Goal: Register for event/course

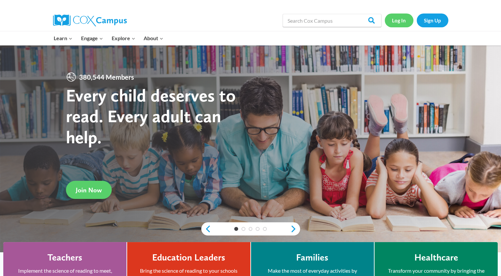
click at [398, 21] on link "Log In" at bounding box center [399, 21] width 29 height 14
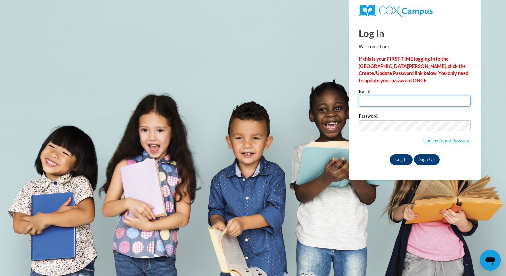
type input "[PERSON_NAME][EMAIL_ADDRESS][PERSON_NAME][DOMAIN_NAME]"
click at [403, 161] on input "Log In" at bounding box center [401, 160] width 23 height 11
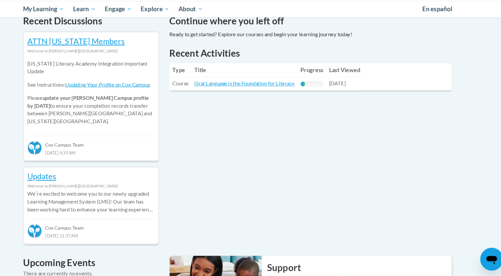
scroll to position [213, 0]
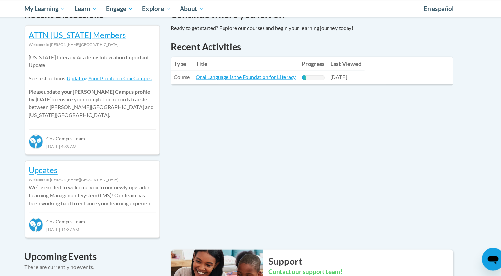
click at [143, 229] on div "Updates Welcome to [PERSON_NAME][GEOGRAPHIC_DATA]! Weʹre excited to welcome you…" at bounding box center [115, 205] width 125 height 71
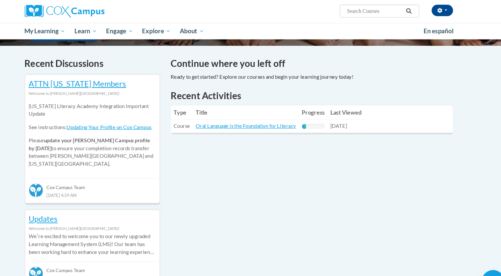
scroll to position [188, 0]
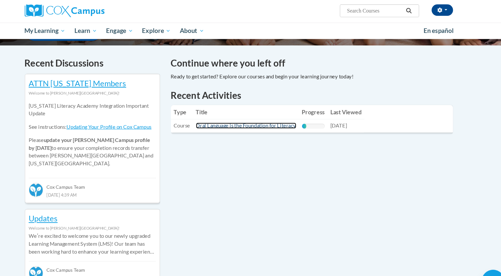
click at [262, 118] on link "Oral Language is the Foundation for Literacy" at bounding box center [257, 117] width 93 height 6
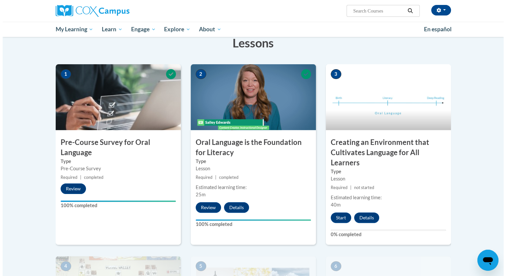
scroll to position [101, 0]
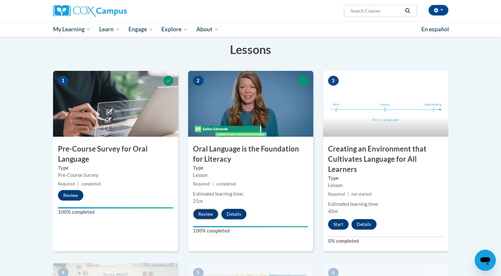
click at [206, 214] on button "Review" at bounding box center [205, 214] width 25 height 11
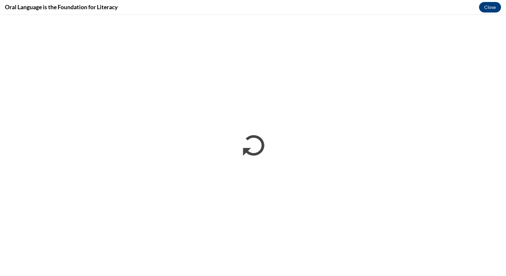
scroll to position [0, 0]
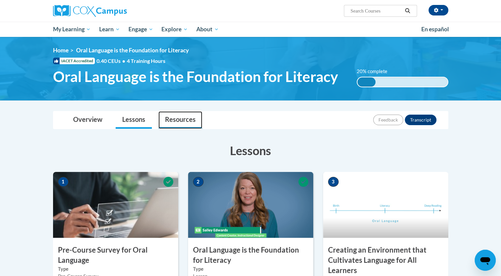
click at [178, 119] on link "Resources" at bounding box center [181, 119] width 44 height 17
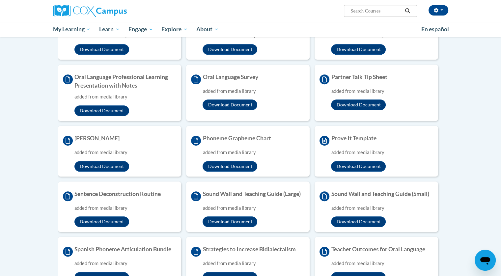
scroll to position [465, 0]
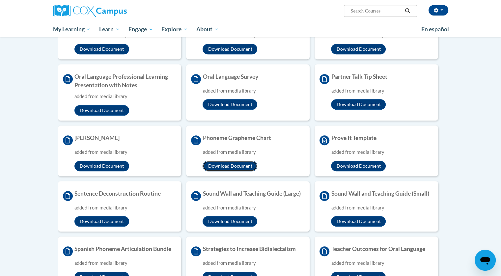
click at [233, 166] on button "Download Document" at bounding box center [230, 166] width 55 height 11
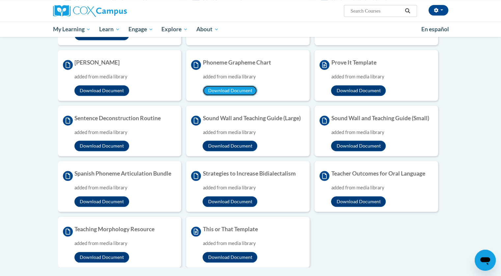
scroll to position [541, 0]
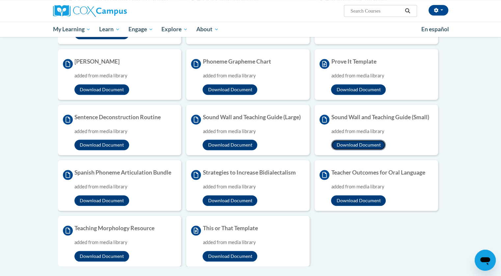
click at [356, 142] on button "Download Document" at bounding box center [358, 145] width 55 height 11
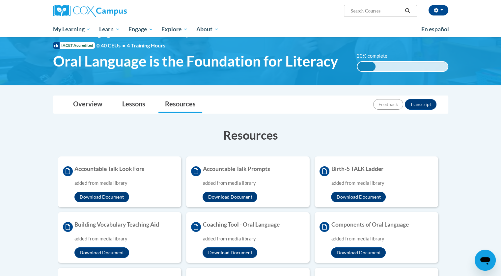
scroll to position [0, 0]
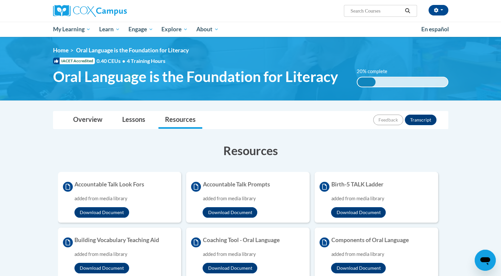
drag, startPoint x: 70, startPoint y: 55, endPoint x: 213, endPoint y: 45, distance: 143.1
drag, startPoint x: 213, startPoint y: 45, endPoint x: 32, endPoint y: 47, distance: 180.9
click at [32, 47] on img at bounding box center [250, 69] width 501 height 64
drag, startPoint x: 69, startPoint y: 54, endPoint x: 42, endPoint y: 132, distance: 82.4
drag, startPoint x: 42, startPoint y: 132, endPoint x: 11, endPoint y: 13, distance: 122.9
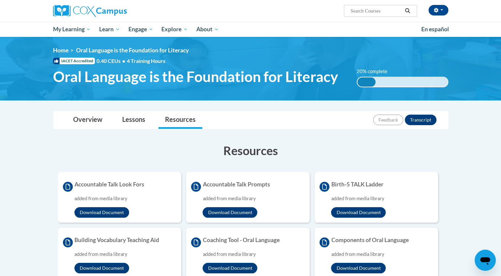
click at [11, 13] on div "Phyllis Moore (America/New_York UTC-04:00) My Profile Inbox My Transcripts Log …" at bounding box center [250, 18] width 501 height 37
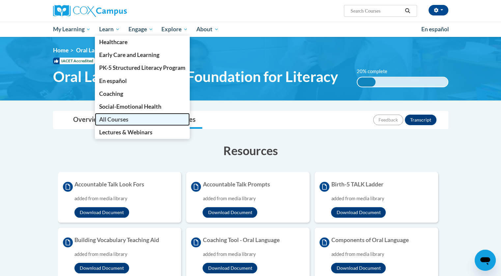
click at [110, 119] on span "All Courses" at bounding box center [113, 119] width 29 height 7
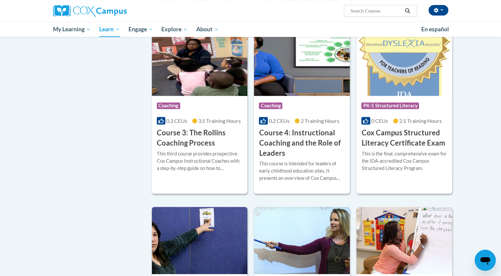
scroll to position [461, 0]
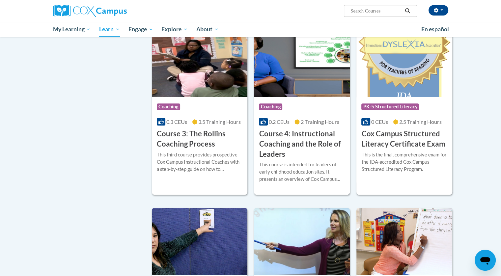
click at [353, 9] on input "Search..." at bounding box center [376, 11] width 53 height 8
type input "Reading Flency"
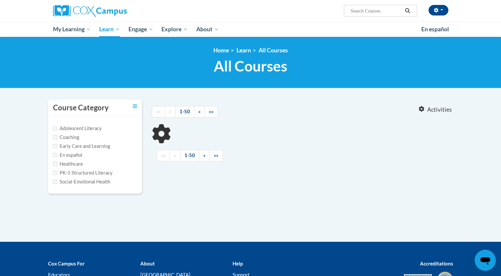
type input "Reading Flency"
click at [53, 173] on input "PK-5 Structured Literacy" at bounding box center [55, 173] width 4 height 4
checkbox input "true"
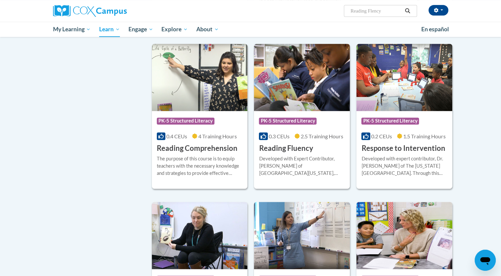
scroll to position [423, 0]
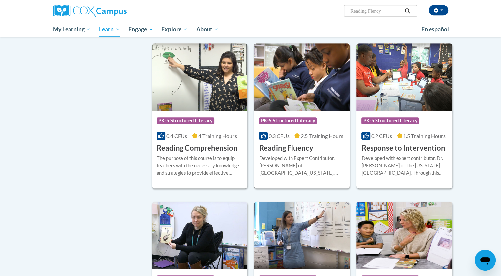
click at [301, 104] on img at bounding box center [302, 76] width 96 height 67
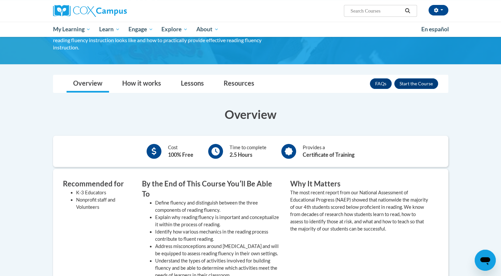
scroll to position [80, 0]
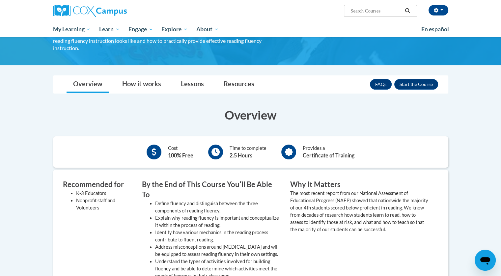
drag, startPoint x: 142, startPoint y: 77, endPoint x: 112, endPoint y: 112, distance: 47.0
click at [112, 112] on h3 "Overview" at bounding box center [250, 115] width 395 height 16
click at [138, 76] on link "How it works" at bounding box center [142, 84] width 52 height 17
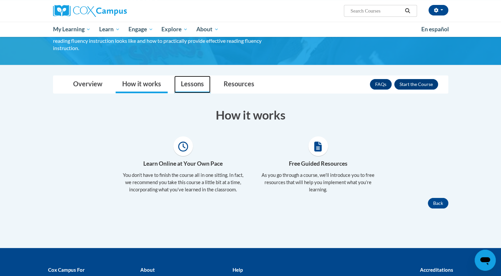
click at [194, 77] on link "Lessons" at bounding box center [192, 84] width 36 height 17
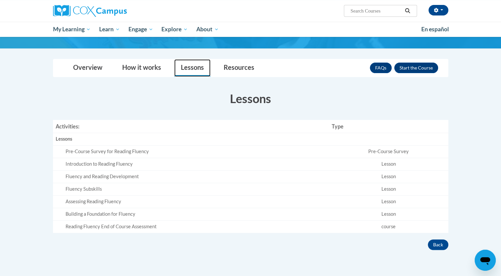
scroll to position [96, 0]
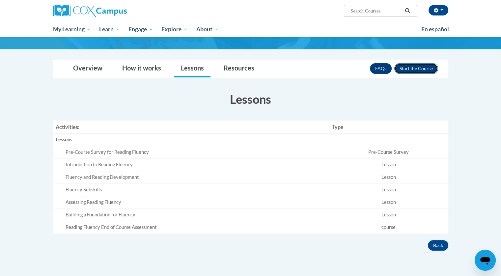
click at [410, 63] on button "Enroll" at bounding box center [416, 68] width 44 height 11
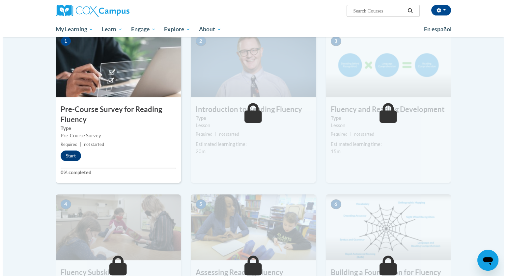
scroll to position [139, 0]
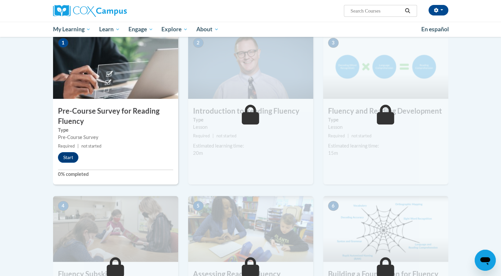
drag, startPoint x: 66, startPoint y: 156, endPoint x: 126, endPoint y: 164, distance: 60.5
click at [126, 164] on div "1 Pre-Course Survey for Reading Fluency Type Pre-Course Survey Required | not s…" at bounding box center [115, 109] width 125 height 152
click at [66, 156] on button "Start" at bounding box center [68, 157] width 20 height 11
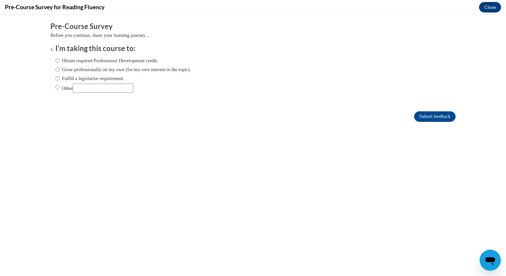
scroll to position [0, 0]
click at [55, 60] on input "Obtain required Professional Development credit." at bounding box center [57, 60] width 4 height 7
radio input "true"
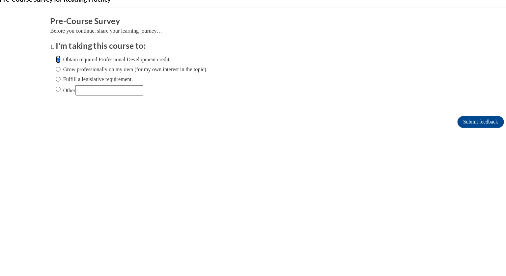
scroll to position [139, 0]
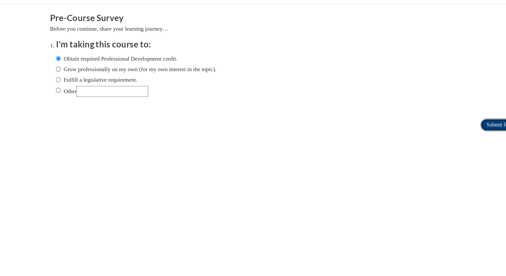
click at [416, 106] on input "Submit feedback" at bounding box center [426, 106] width 42 height 11
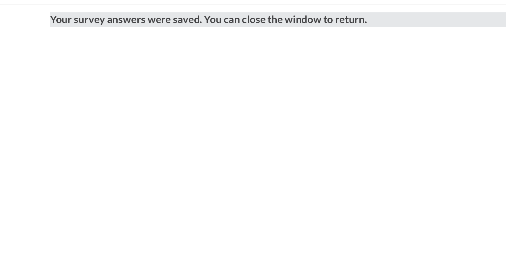
scroll to position [0, 0]
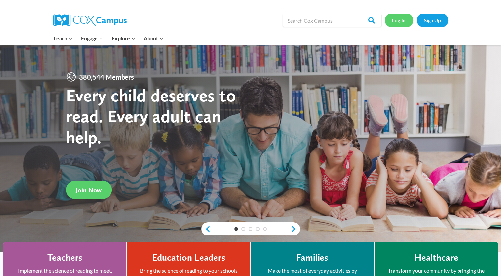
click at [401, 22] on link "Log In" at bounding box center [399, 21] width 29 height 14
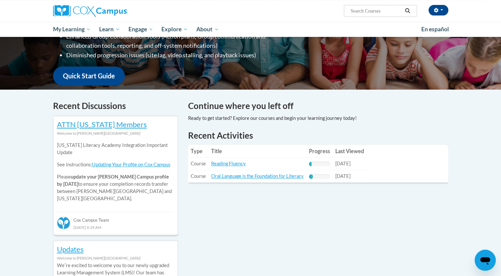
scroll to position [143, 0]
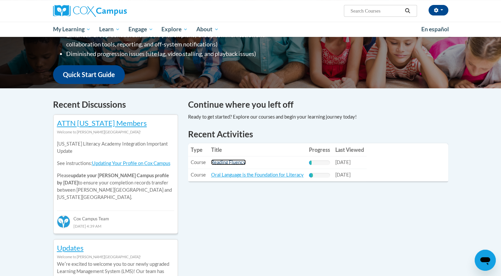
click at [220, 162] on link "Reading Fluency" at bounding box center [228, 162] width 35 height 6
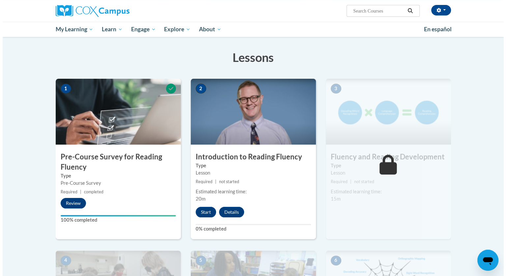
scroll to position [94, 0]
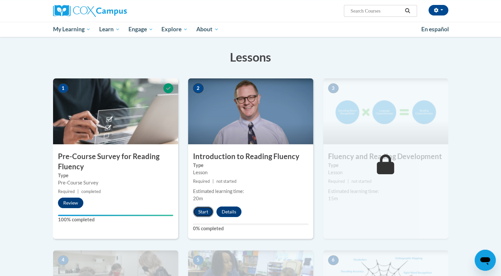
click at [203, 212] on button "Start" at bounding box center [203, 212] width 20 height 11
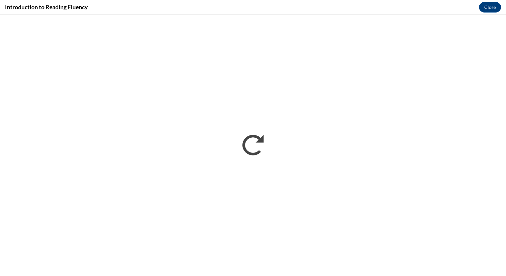
scroll to position [0, 0]
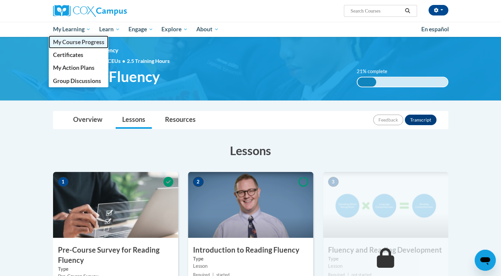
click at [70, 42] on span "My Course Progress" at bounding box center [78, 42] width 51 height 7
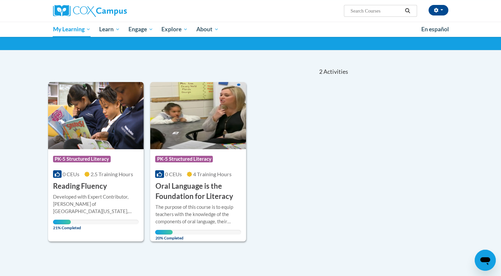
scroll to position [38, 0]
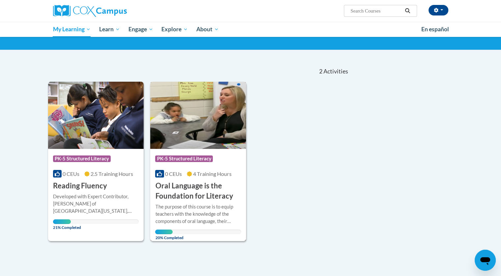
drag, startPoint x: 185, startPoint y: 190, endPoint x: 217, endPoint y: 228, distance: 50.0
click at [217, 228] on div "The purpose of this course is to equip teachers with the knowledge of the compo…" at bounding box center [198, 218] width 86 height 31
